Goal: Information Seeking & Learning: Learn about a topic

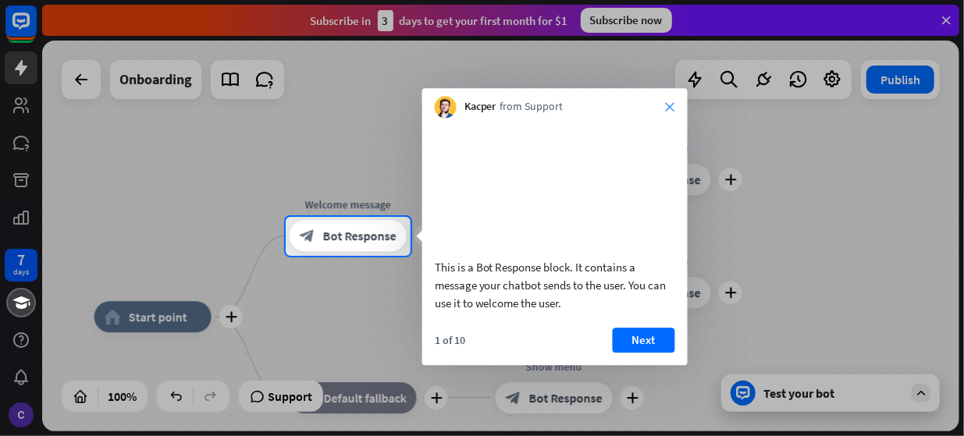
click at [670, 102] on icon "close" at bounding box center [670, 106] width 9 height 9
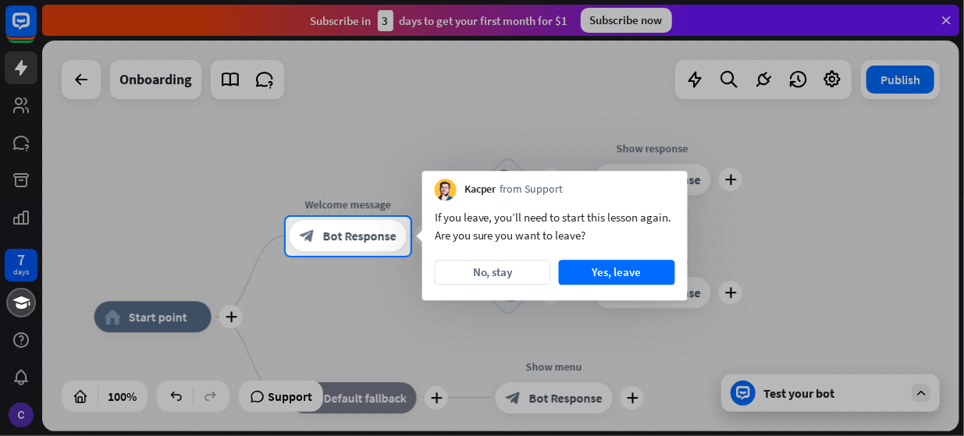
click at [743, 234] on div at bounding box center [686, 236] width 553 height 39
click at [631, 273] on button "Yes, leave" at bounding box center [617, 272] width 116 height 25
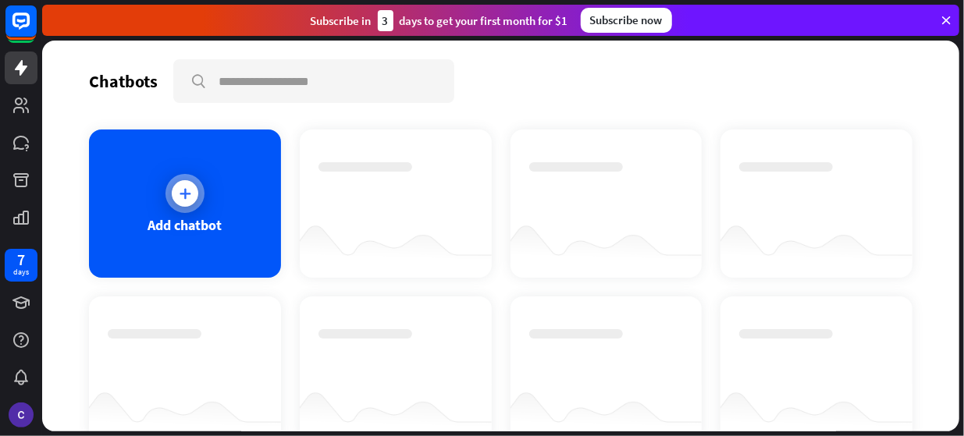
click at [186, 190] on icon at bounding box center [185, 194] width 16 height 16
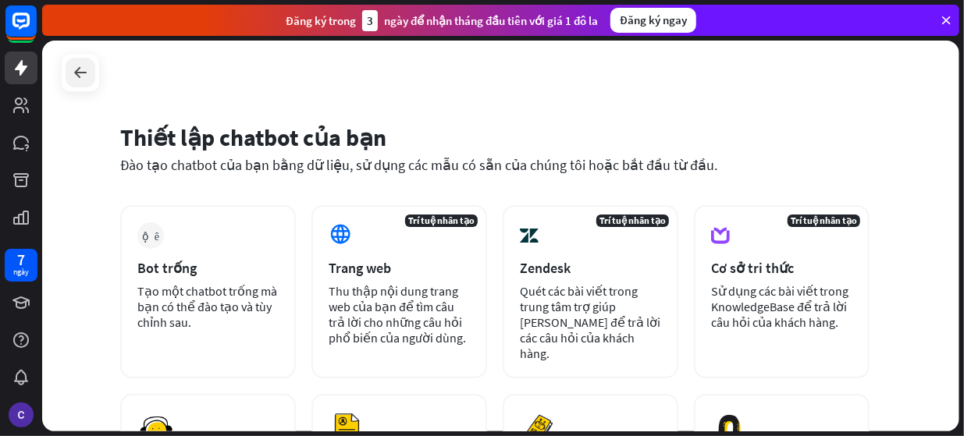
click at [87, 65] on icon at bounding box center [80, 72] width 19 height 19
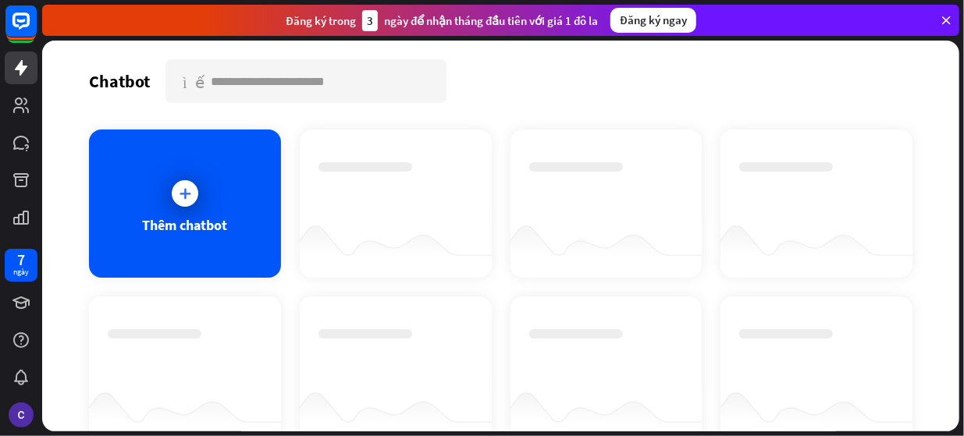
click at [949, 24] on icon at bounding box center [946, 20] width 14 height 14
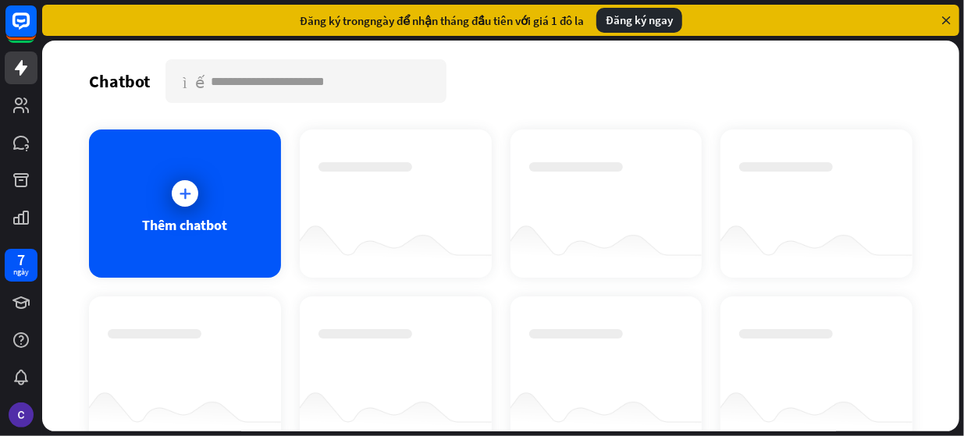
click at [941, 20] on icon at bounding box center [946, 20] width 14 height 14
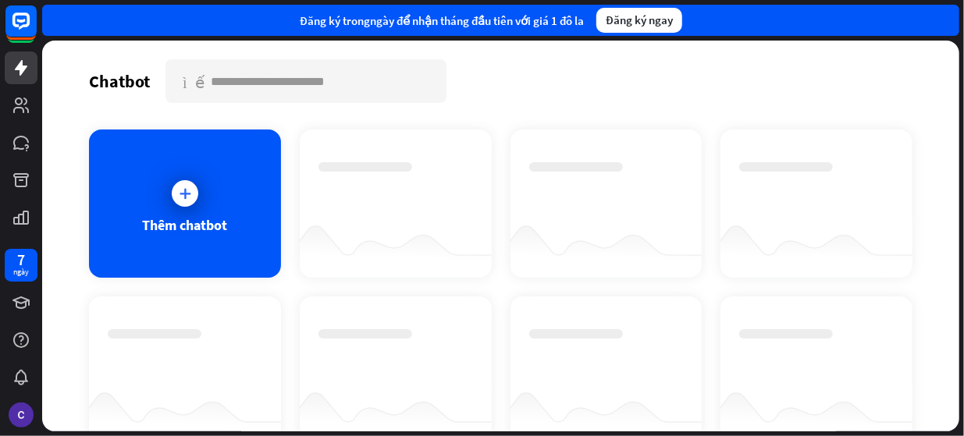
click at [851, 65] on div "Chatbot tìm kiếm" at bounding box center [500, 81] width 823 height 44
